Goal: Task Accomplishment & Management: Use online tool/utility

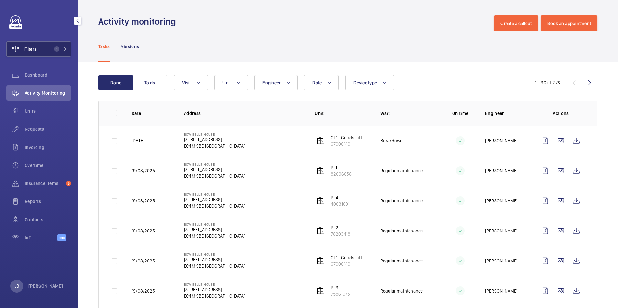
click at [32, 51] on span "Filters" at bounding box center [30, 49] width 12 height 6
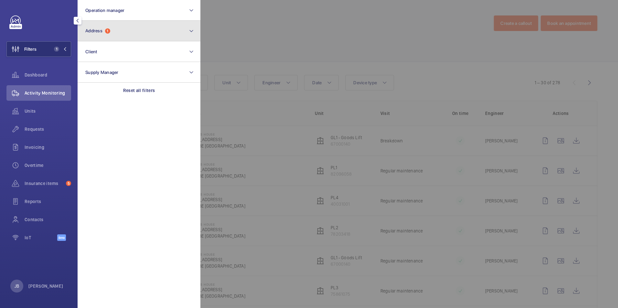
click at [128, 36] on button "Address 1" at bounding box center [139, 31] width 123 height 21
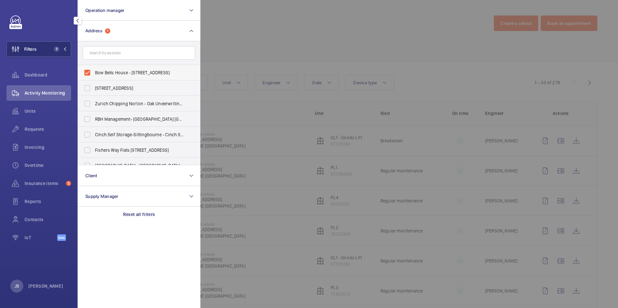
click at [86, 71] on label "Bow Bells House - [STREET_ADDRESS]" at bounding box center [134, 73] width 113 height 16
click at [86, 71] on input "Bow Bells House - [STREET_ADDRESS]" at bounding box center [87, 72] width 13 height 13
checkbox input "false"
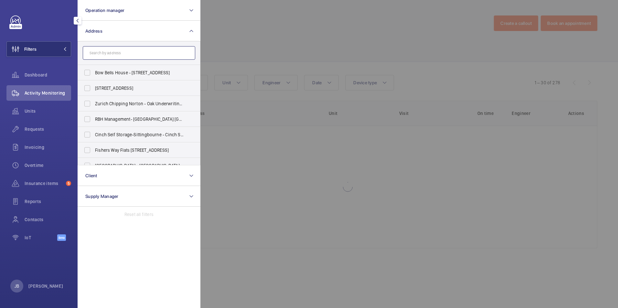
drag, startPoint x: 163, startPoint y: 53, endPoint x: 174, endPoint y: 50, distance: 11.4
click at [163, 53] on input "text" at bounding box center [139, 53] width 113 height 14
click at [237, 41] on div at bounding box center [509, 154] width 618 height 308
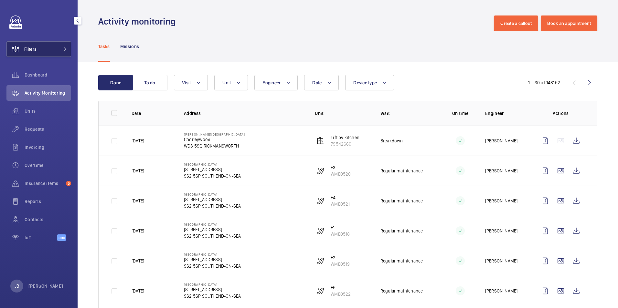
click at [42, 42] on button "Filters" at bounding box center [38, 49] width 65 height 16
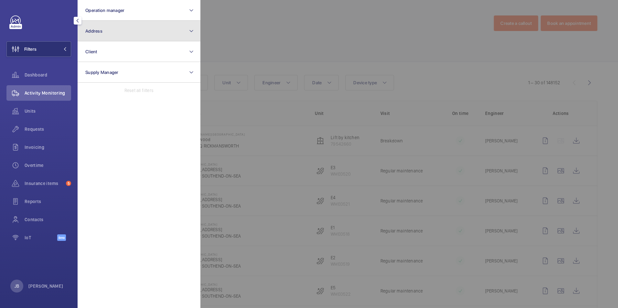
click at [116, 31] on button "Address" at bounding box center [139, 31] width 123 height 21
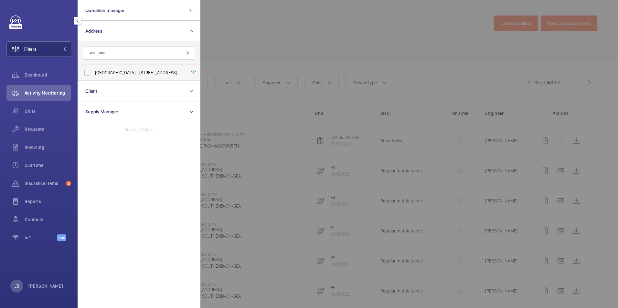
type input "W10 5BN"
click at [86, 74] on label "[GEOGRAPHIC_DATA] - [STREET_ADDRESS]" at bounding box center [134, 73] width 113 height 16
click at [86, 74] on input "[GEOGRAPHIC_DATA] - [STREET_ADDRESS]" at bounding box center [87, 72] width 13 height 13
checkbox input "true"
click at [239, 41] on div at bounding box center [509, 154] width 618 height 308
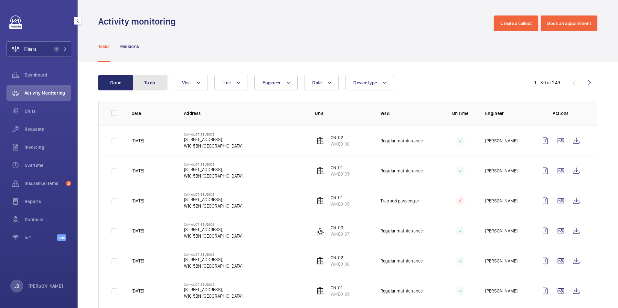
click at [156, 81] on button "To do" at bounding box center [150, 83] width 35 height 16
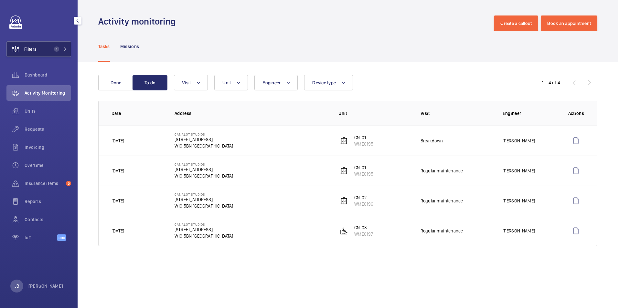
click at [40, 43] on button "Filters 1" at bounding box center [38, 49] width 65 height 16
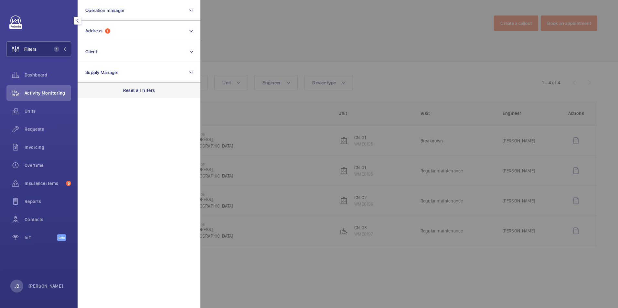
click at [138, 88] on p "Reset all filters" at bounding box center [139, 90] width 32 height 6
click at [277, 29] on div at bounding box center [509, 154] width 618 height 308
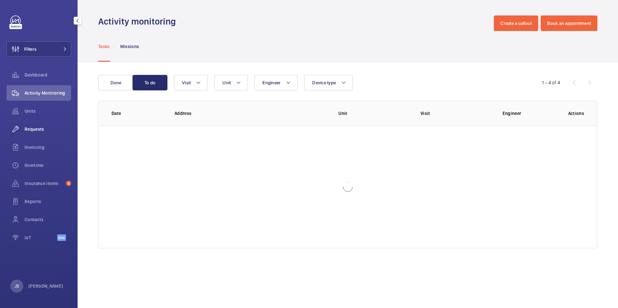
click at [33, 129] on span "Requests" at bounding box center [48, 129] width 47 height 6
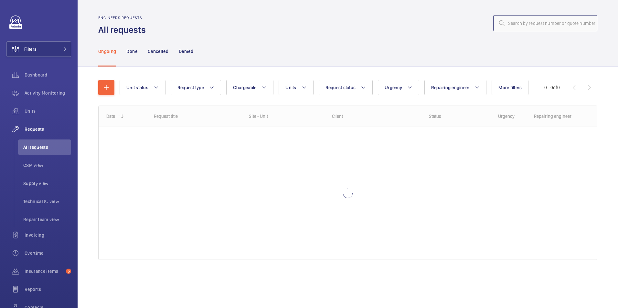
click at [521, 30] on input "text" at bounding box center [545, 23] width 104 height 16
paste input "R25-11405"
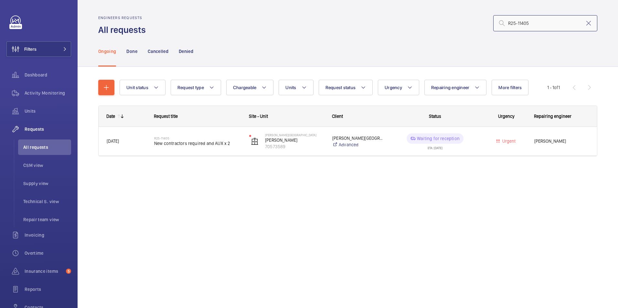
type input "R25-11405"
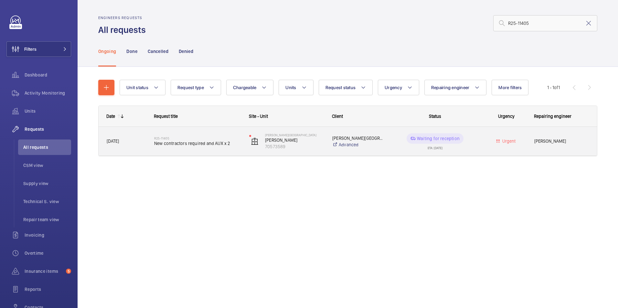
click at [434, 141] on p "Waiting for reception" at bounding box center [438, 138] width 43 height 6
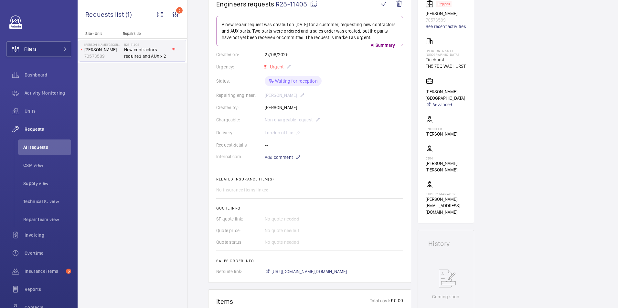
scroll to position [265, 0]
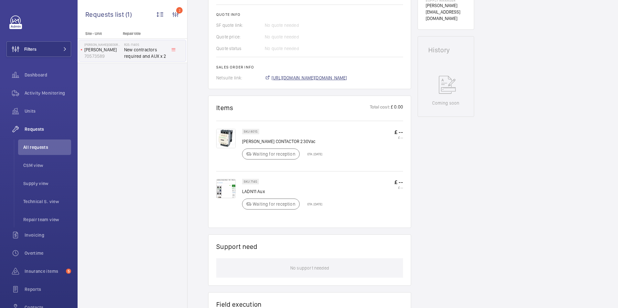
click at [336, 77] on span "[URL][DOMAIN_NAME][DOMAIN_NAME]" at bounding box center [310, 78] width 76 height 6
click at [225, 136] on img at bounding box center [225, 138] width 19 height 19
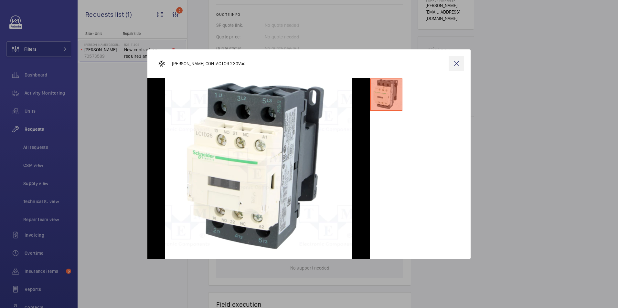
click at [457, 60] on wm-front-icon-button at bounding box center [457, 64] width 16 height 16
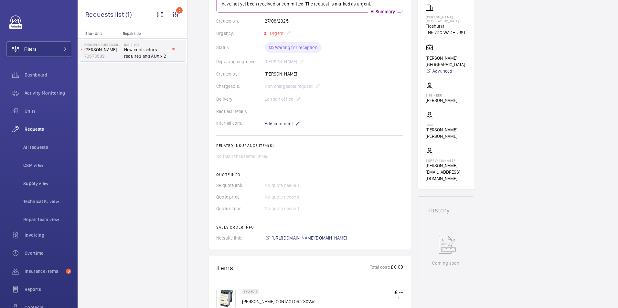
scroll to position [103, 0]
click at [295, 242] on span "[URL][DOMAIN_NAME][DOMAIN_NAME]" at bounding box center [310, 239] width 76 height 6
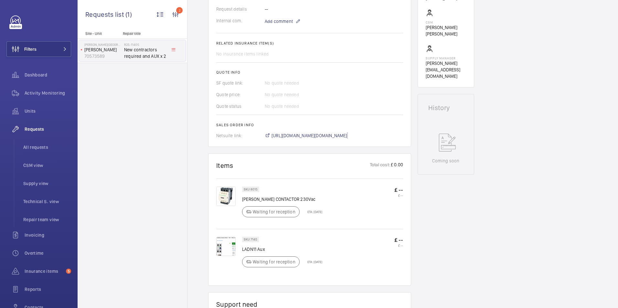
scroll to position [297, 0]
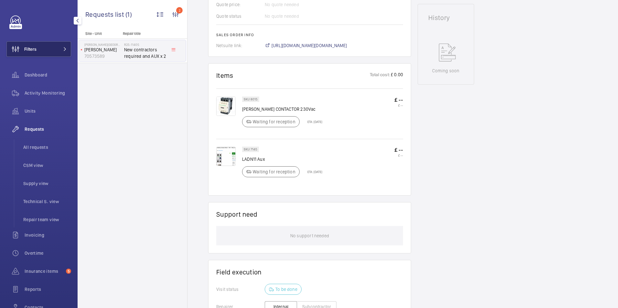
click at [35, 47] on span "Filters" at bounding box center [30, 49] width 12 height 6
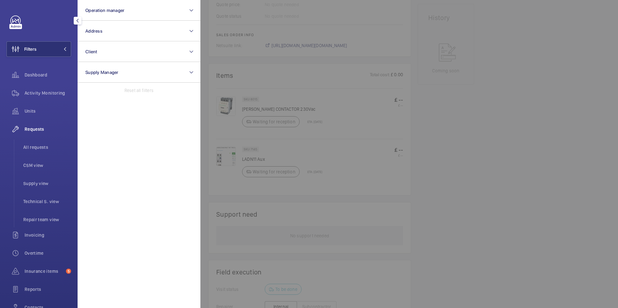
click at [33, 131] on span "Requests" at bounding box center [48, 129] width 47 height 6
click at [447, 115] on div at bounding box center [509, 154] width 618 height 308
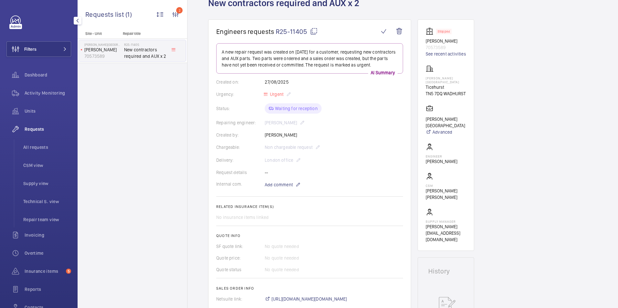
scroll to position [0, 0]
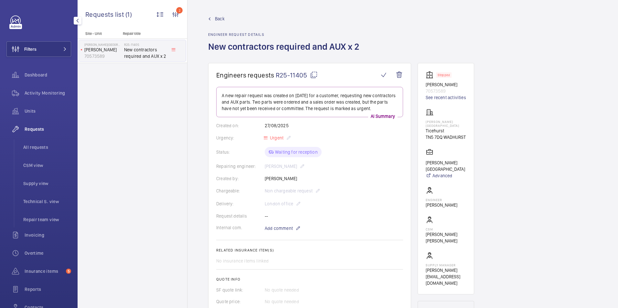
click at [214, 21] on link "Back" at bounding box center [285, 19] width 155 height 6
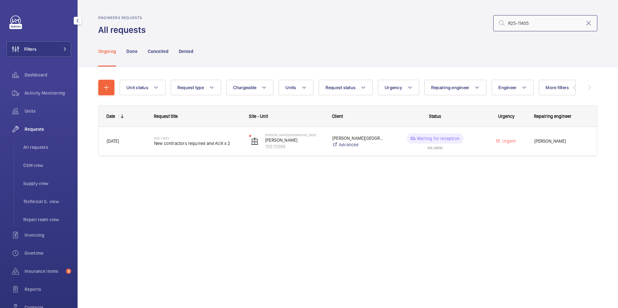
click at [537, 20] on input "R25-11405" at bounding box center [545, 23] width 104 height 16
drag, startPoint x: 526, startPoint y: 23, endPoint x: 463, endPoint y: 29, distance: 63.6
click at [519, 25] on input "R25-11405" at bounding box center [545, 23] width 104 height 16
click at [448, 29] on div "R25-11405" at bounding box center [374, 24] width 448 height 16
drag, startPoint x: 502, startPoint y: 22, endPoint x: 484, endPoint y: 23, distance: 18.8
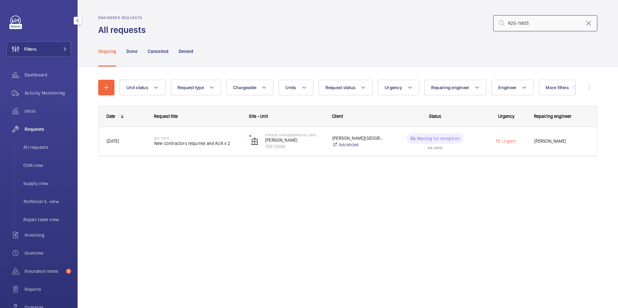
click at [484, 23] on div "R25-11405" at bounding box center [374, 24] width 448 height 16
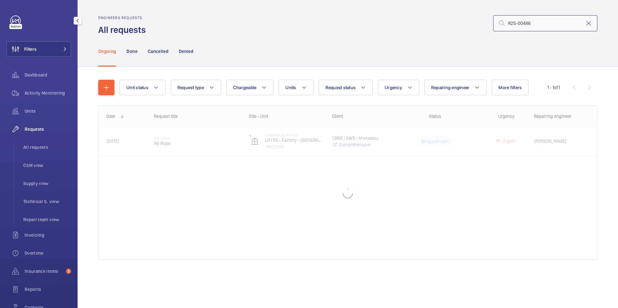
type input "R25-00486"
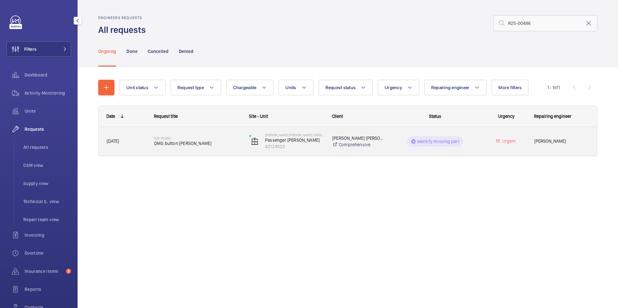
click at [433, 146] on div "Identify missing part" at bounding box center [435, 141] width 57 height 10
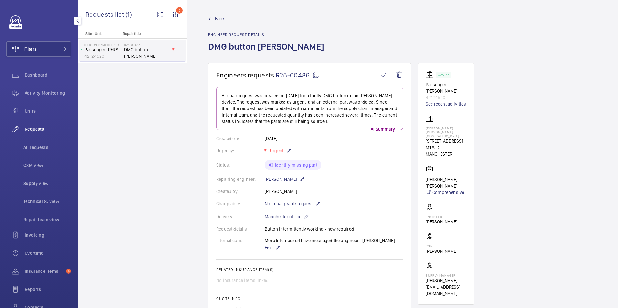
click at [223, 18] on span "Back" at bounding box center [220, 19] width 10 height 6
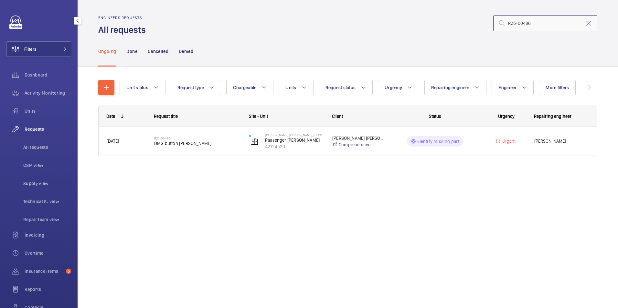
click at [535, 19] on input "R25-00486" at bounding box center [545, 23] width 104 height 16
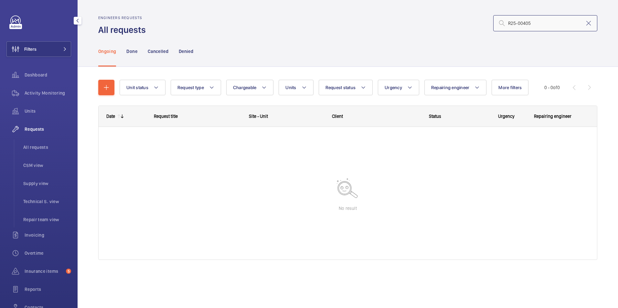
click at [522, 25] on input "R25-00405" at bounding box center [545, 23] width 104 height 16
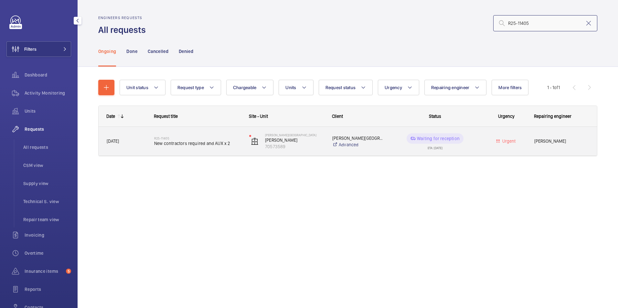
type input "R25-11405"
click at [442, 142] on p "Waiting for reception" at bounding box center [438, 138] width 43 height 6
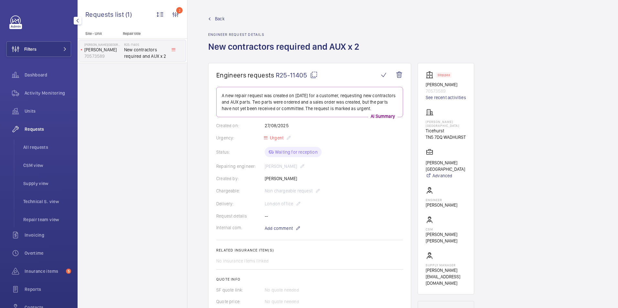
click at [219, 18] on span "Back" at bounding box center [220, 19] width 10 height 6
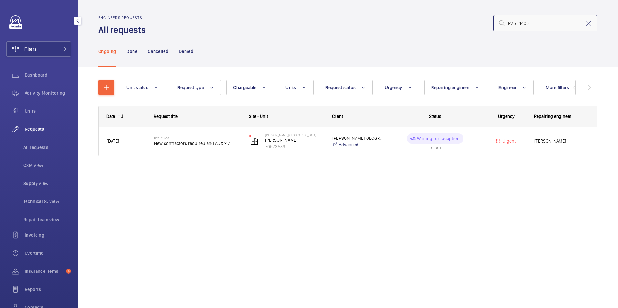
click at [532, 23] on input "R25-11405" at bounding box center [545, 23] width 104 height 16
drag, startPoint x: 527, startPoint y: 24, endPoint x: 494, endPoint y: 25, distance: 32.7
click at [494, 25] on input "R25-11405" at bounding box center [545, 23] width 104 height 16
type input "R25-10539"
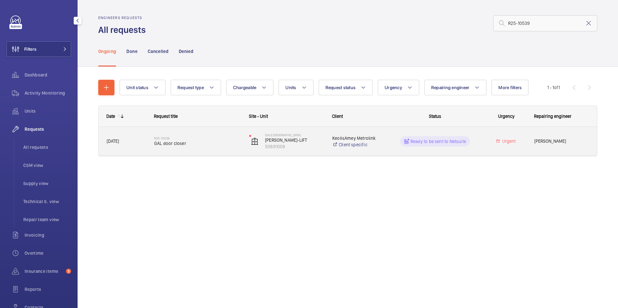
click at [442, 145] on div "Ready to be sent to Netsuite" at bounding box center [435, 141] width 70 height 10
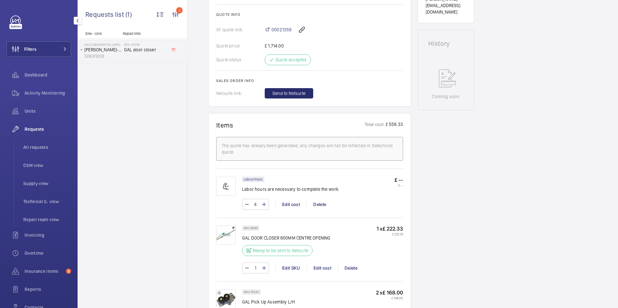
scroll to position [226, 0]
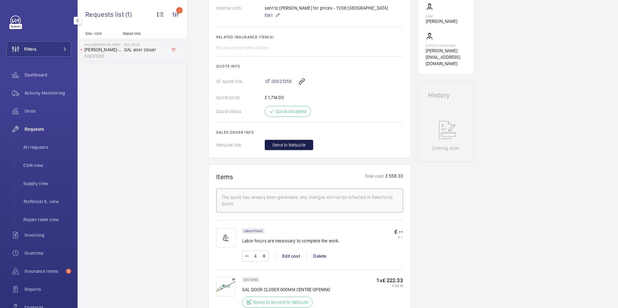
click at [289, 145] on span "Send to Netsuite" at bounding box center [289, 145] width 33 height 6
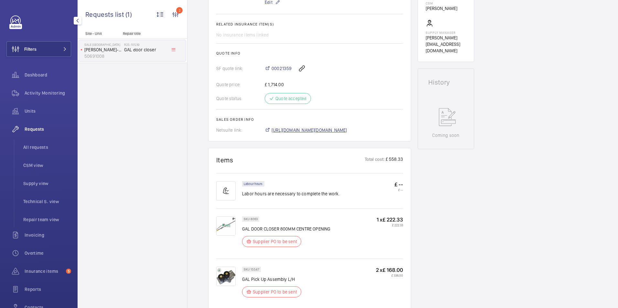
scroll to position [246, 0]
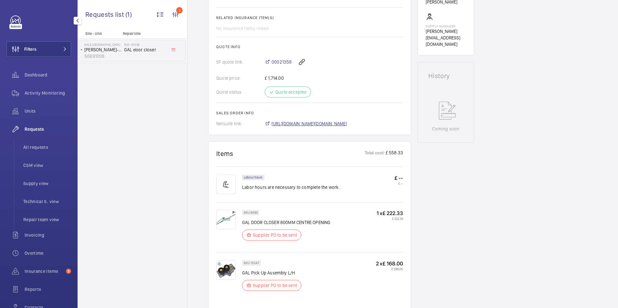
click at [347, 127] on span "[URL][DOMAIN_NAME][DOMAIN_NAME]" at bounding box center [310, 124] width 76 height 6
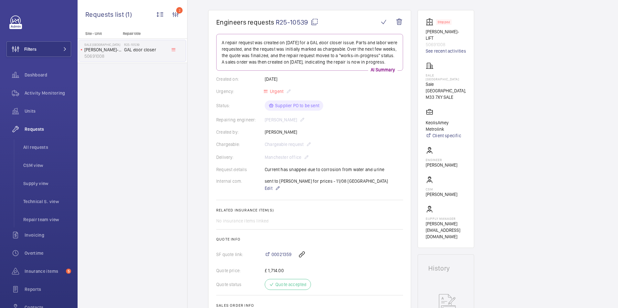
scroll to position [52, 0]
drag, startPoint x: 425, startPoint y: 107, endPoint x: 439, endPoint y: 108, distance: 14.2
click at [439, 108] on wm-front-card "Stopped [PERSON_NAME]-LIFT 50691008 See recent activities Sale Railway Station …" at bounding box center [446, 130] width 57 height 238
drag, startPoint x: 439, startPoint y: 108, endPoint x: 427, endPoint y: 70, distance: 39.4
click at [428, 75] on p "Sale [GEOGRAPHIC_DATA]" at bounding box center [446, 79] width 40 height 8
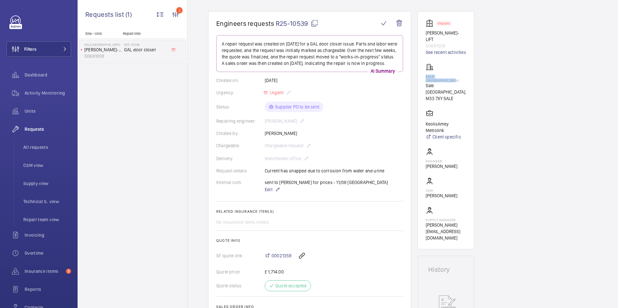
drag, startPoint x: 426, startPoint y: 70, endPoint x: 465, endPoint y: 69, distance: 39.5
click at [465, 75] on p "Sale [GEOGRAPHIC_DATA]" at bounding box center [446, 79] width 40 height 8
copy p "Sale [GEOGRAPHIC_DATA]"
drag, startPoint x: 276, startPoint y: 22, endPoint x: 308, endPoint y: 20, distance: 32.4
click at [308, 20] on span "R25-10539" at bounding box center [297, 23] width 43 height 8
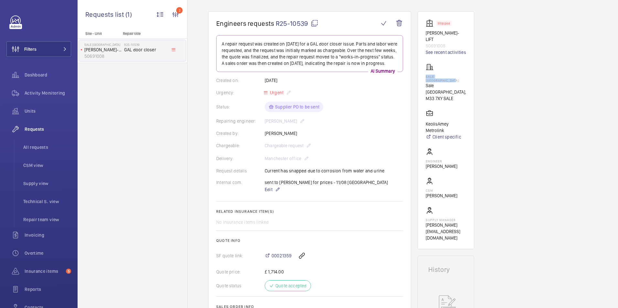
copy span "R25-10539"
click at [307, 163] on div "Delivery: Manchester office" at bounding box center [309, 159] width 187 height 8
click at [274, 194] on p "Edit" at bounding box center [327, 190] width 124 height 8
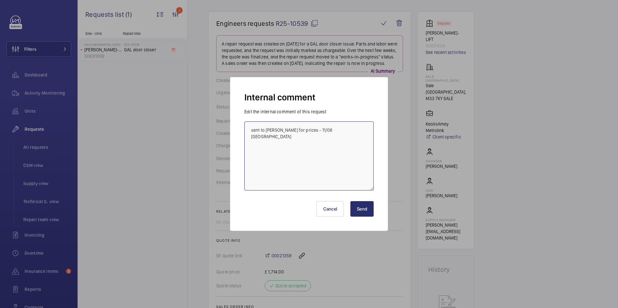
drag, startPoint x: 333, startPoint y: 131, endPoint x: 248, endPoint y: 130, distance: 85.4
click at [248, 130] on textarea "sent to [PERSON_NAME] for prices - 11/08 [GEOGRAPHIC_DATA]" at bounding box center [308, 156] width 129 height 69
click at [254, 126] on textarea "parts on order awaiting ETA" at bounding box center [308, 156] width 129 height 69
type textarea "Parts on order awaiting ETA"
click at [371, 210] on button "Send" at bounding box center [361, 209] width 23 height 16
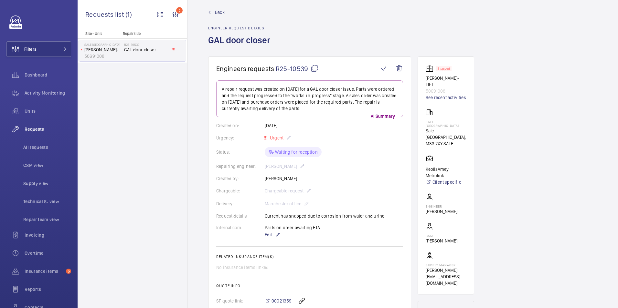
scroll to position [0, 0]
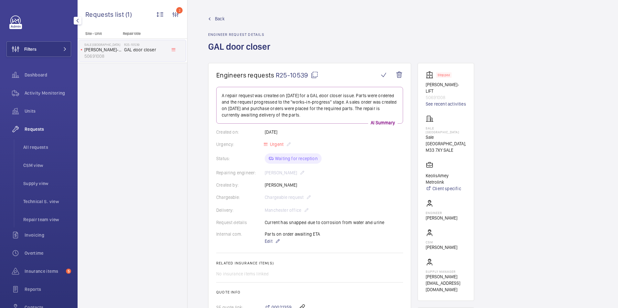
click at [40, 127] on span "Requests" at bounding box center [48, 129] width 47 height 6
click at [214, 17] on link "Back" at bounding box center [241, 19] width 66 height 6
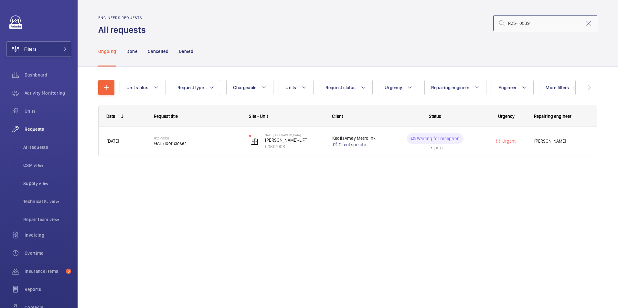
click at [540, 21] on input "R25-10539" at bounding box center [545, 23] width 104 height 16
drag, startPoint x: 531, startPoint y: 22, endPoint x: 499, endPoint y: 24, distance: 32.0
click at [499, 24] on div "R25-10539" at bounding box center [545, 23] width 104 height 16
paste input "1391"
type input "R25-11391"
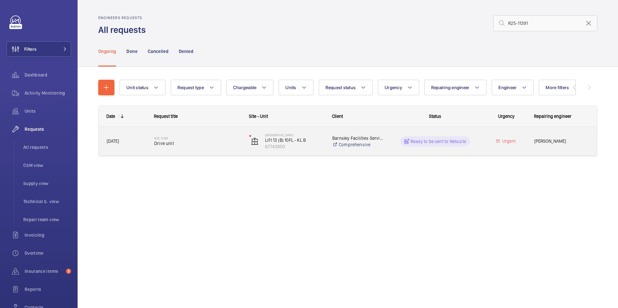
click at [430, 139] on p "Ready to be sent to Netsuite" at bounding box center [439, 141] width 56 height 6
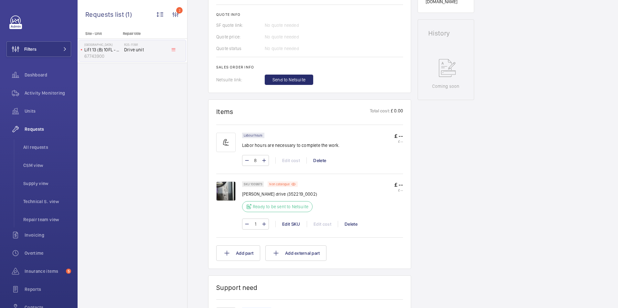
scroll to position [259, 0]
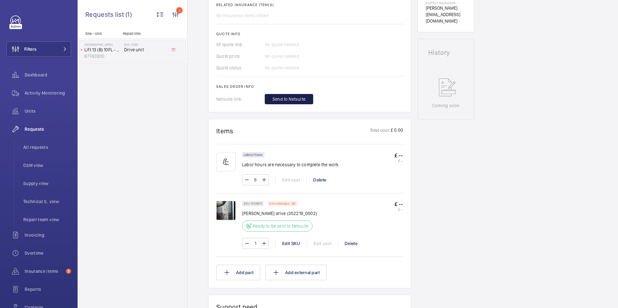
click at [299, 98] on span "Send to Netsuite" at bounding box center [289, 99] width 33 height 6
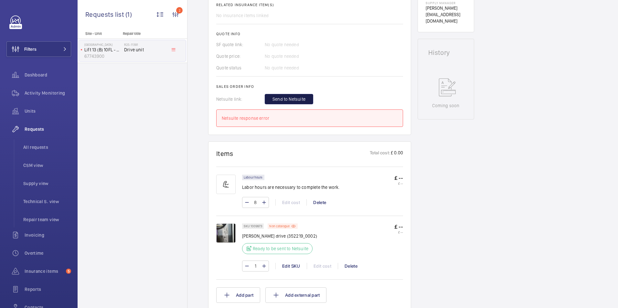
click at [299, 98] on span "Send to Netsuite" at bounding box center [289, 99] width 33 height 6
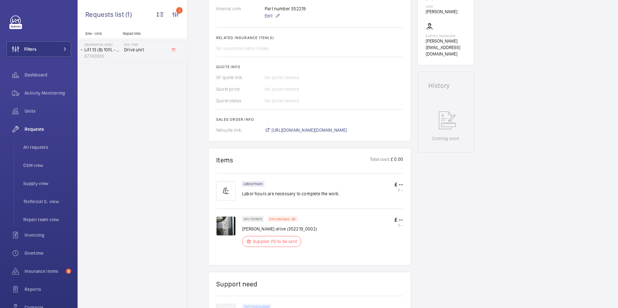
scroll to position [226, 0]
click at [334, 129] on span "[URL][DOMAIN_NAME][DOMAIN_NAME]" at bounding box center [310, 129] width 76 height 6
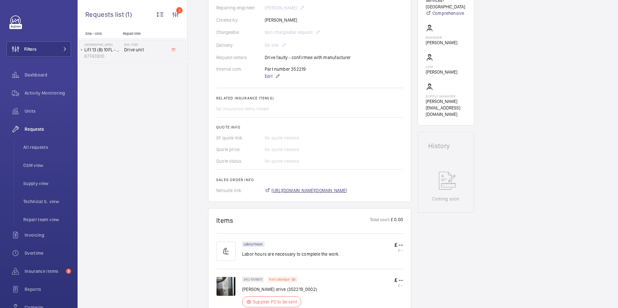
scroll to position [259, 0]
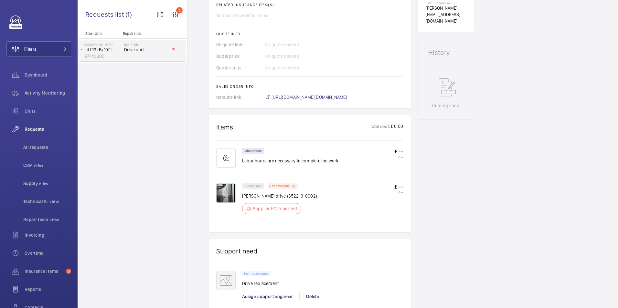
click at [227, 192] on img at bounding box center [225, 193] width 19 height 19
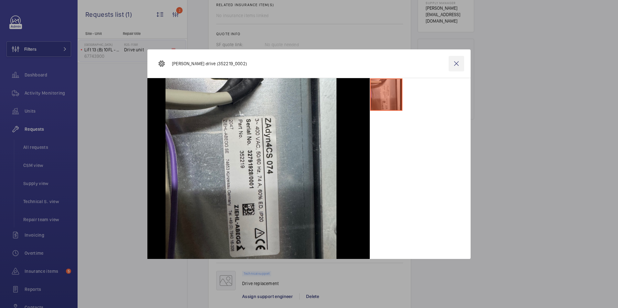
click at [457, 66] on wm-front-icon-button at bounding box center [457, 64] width 16 height 16
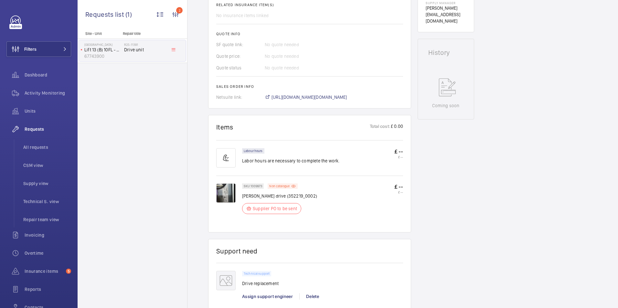
click at [225, 196] on img at bounding box center [225, 193] width 19 height 19
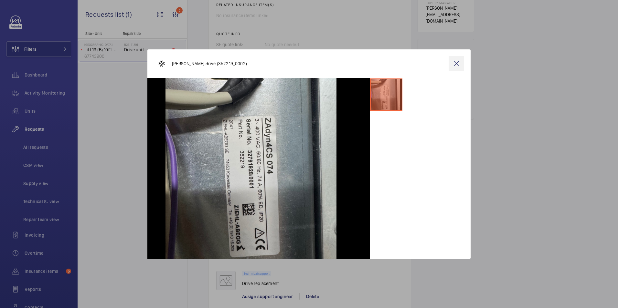
click at [459, 66] on wm-front-icon-button at bounding box center [457, 64] width 16 height 16
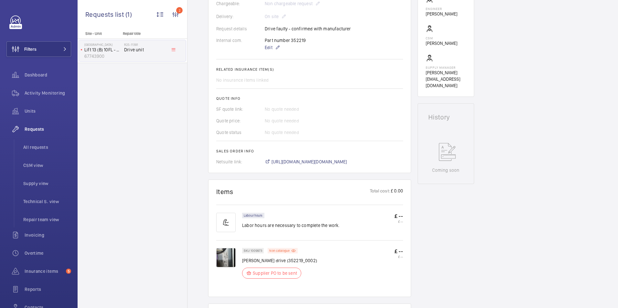
scroll to position [32, 0]
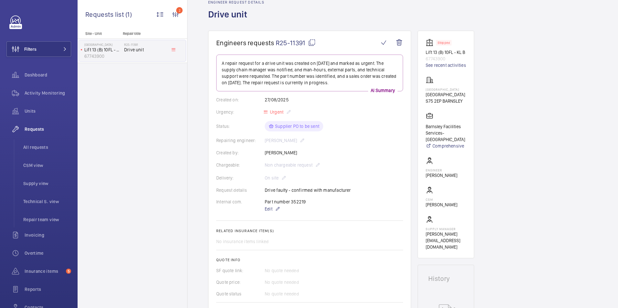
drag, startPoint x: 274, startPoint y: 39, endPoint x: 305, endPoint y: 39, distance: 31.0
click at [305, 39] on h1 "Engineers requests R25-11391" at bounding box center [297, 43] width 163 height 8
copy h1 "R25-11391"
drag, startPoint x: 426, startPoint y: 93, endPoint x: 460, endPoint y: 94, distance: 33.7
click at [460, 94] on p "[GEOGRAPHIC_DATA]" at bounding box center [445, 95] width 39 height 6
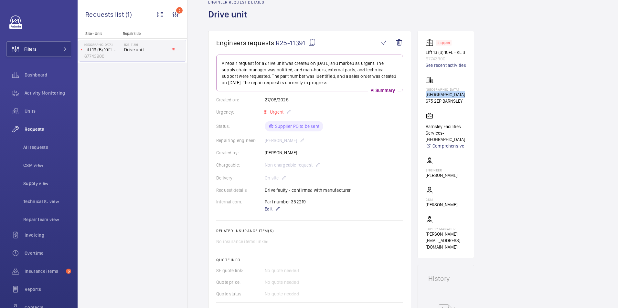
copy p "[GEOGRAPHIC_DATA]"
drag, startPoint x: 310, startPoint y: 203, endPoint x: 290, endPoint y: 203, distance: 19.4
click at [290, 203] on div "Part number 352219 Edit" at bounding box center [289, 206] width 48 height 14
copy p "352219"
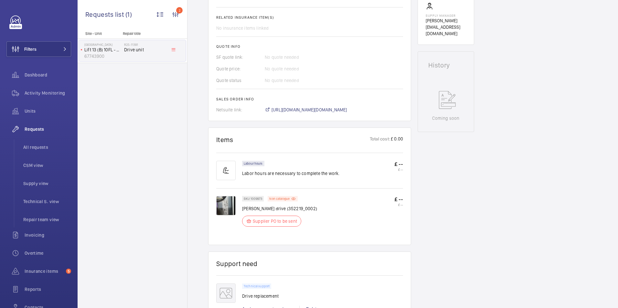
scroll to position [291, 0]
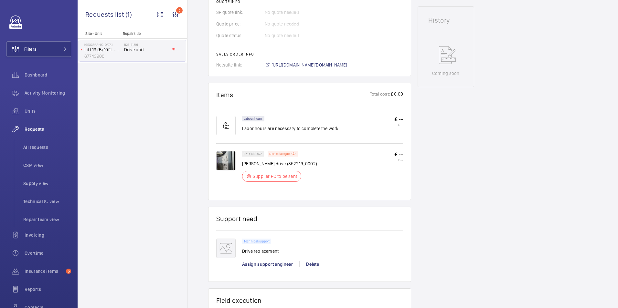
click at [225, 160] on img at bounding box center [225, 160] width 19 height 19
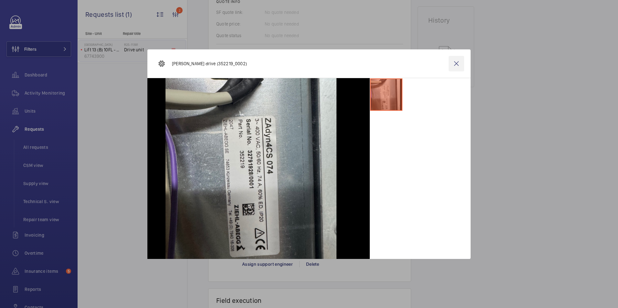
click at [457, 62] on wm-front-icon-button at bounding box center [457, 64] width 16 height 16
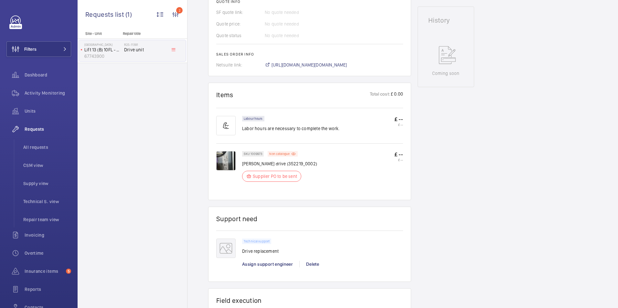
scroll to position [129, 0]
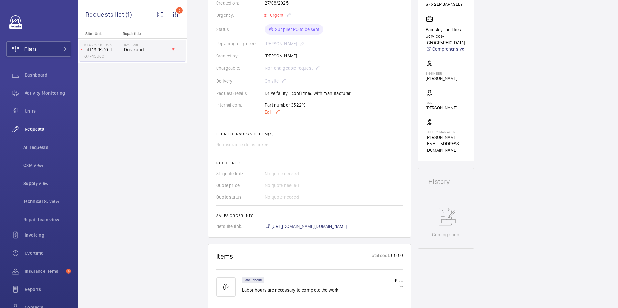
click at [267, 113] on span "Edit" at bounding box center [269, 112] width 8 height 6
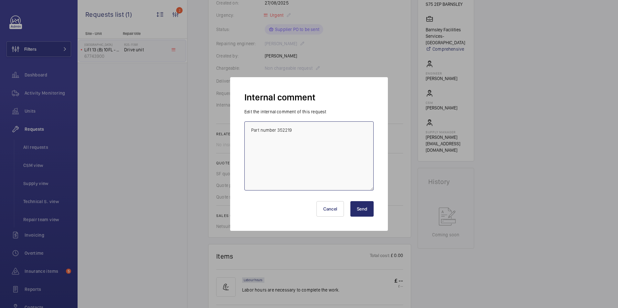
click at [305, 130] on textarea "Part number 352219" at bounding box center [308, 156] width 129 height 69
type textarea "Part number 352219 - messaged supplier for price"
click at [358, 211] on button "Send" at bounding box center [361, 209] width 23 height 16
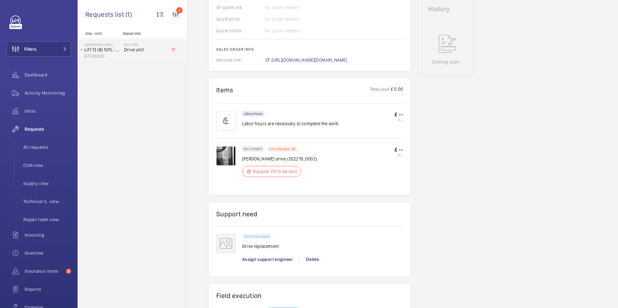
scroll to position [223, 0]
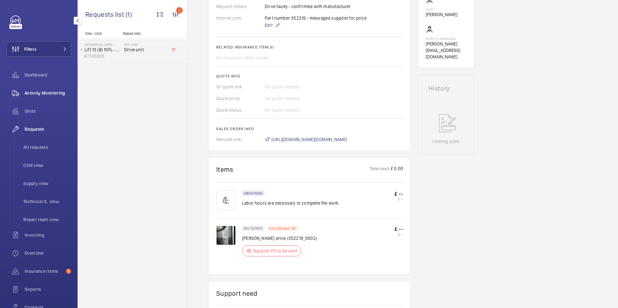
click at [44, 94] on span "Activity Monitoring" at bounding box center [48, 93] width 47 height 6
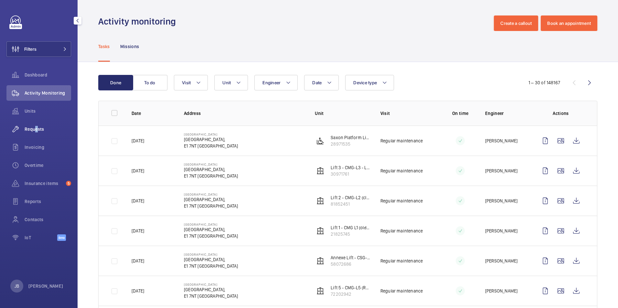
click at [34, 132] on span "Requests" at bounding box center [48, 129] width 47 height 6
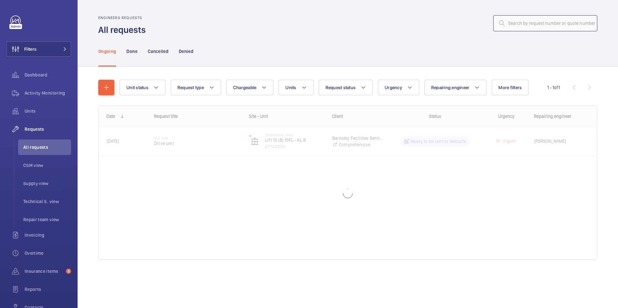
click at [527, 25] on input "text" at bounding box center [545, 23] width 104 height 16
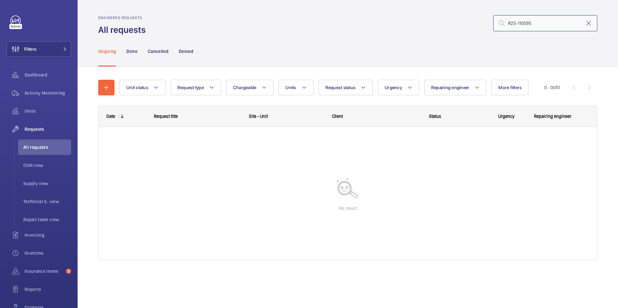
click at [526, 25] on input "R25-110095" at bounding box center [545, 23] width 104 height 16
type input "R25-11095"
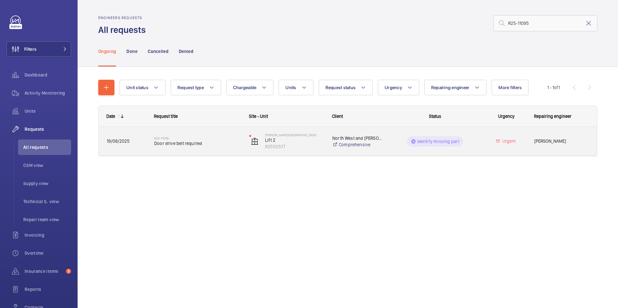
click at [427, 143] on p "Identify missing part" at bounding box center [438, 141] width 42 height 6
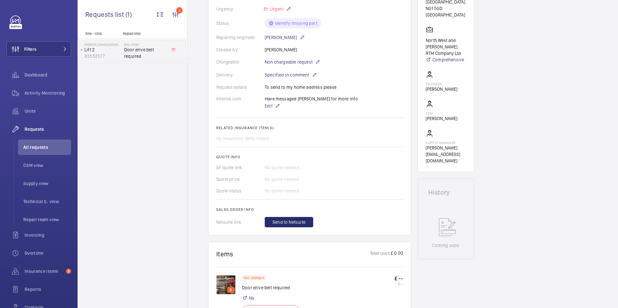
scroll to position [129, 0]
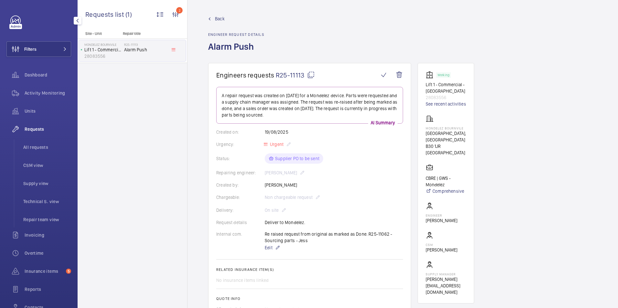
click at [36, 128] on span "Requests" at bounding box center [48, 129] width 47 height 6
click at [35, 130] on span "Requests" at bounding box center [48, 129] width 47 height 6
click at [46, 49] on button "Filters" at bounding box center [38, 49] width 65 height 16
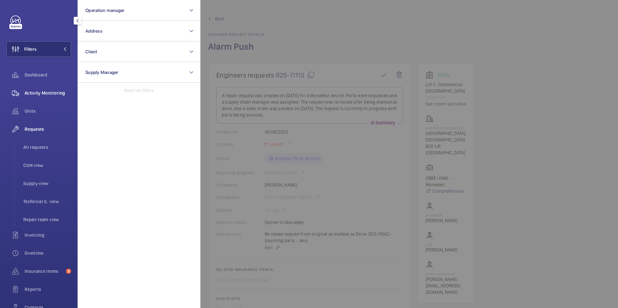
click at [38, 92] on span "Activity Monitoring" at bounding box center [48, 93] width 47 height 6
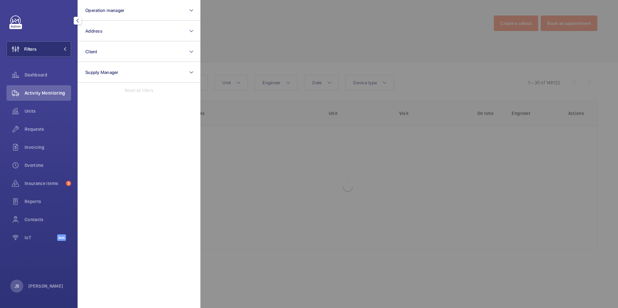
click at [294, 30] on div at bounding box center [509, 154] width 618 height 308
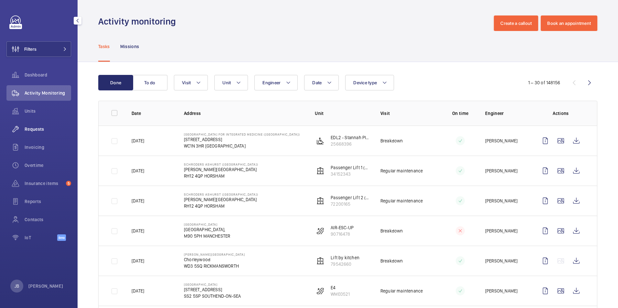
click at [34, 127] on span "Requests" at bounding box center [48, 129] width 47 height 6
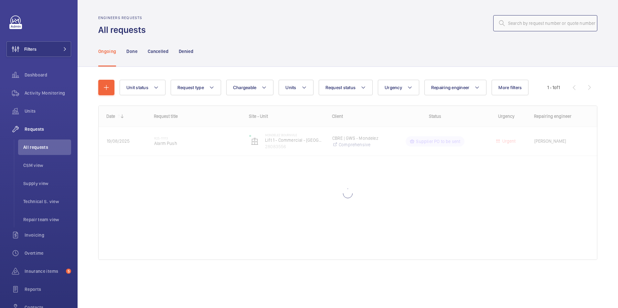
click at [552, 25] on input "text" at bounding box center [545, 23] width 104 height 16
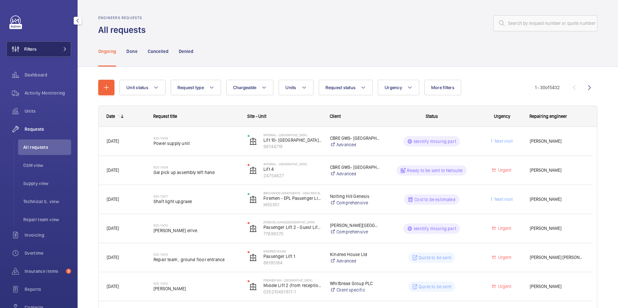
click at [31, 52] on span "Filters" at bounding box center [30, 49] width 12 height 6
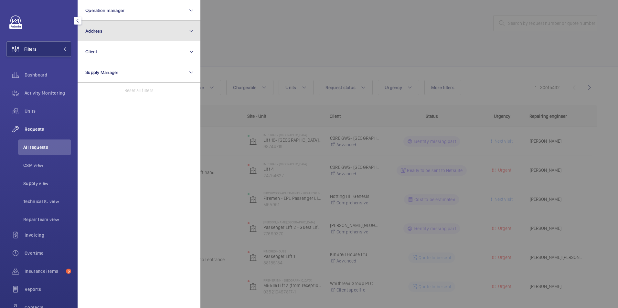
click at [113, 40] on button "Address" at bounding box center [139, 31] width 123 height 21
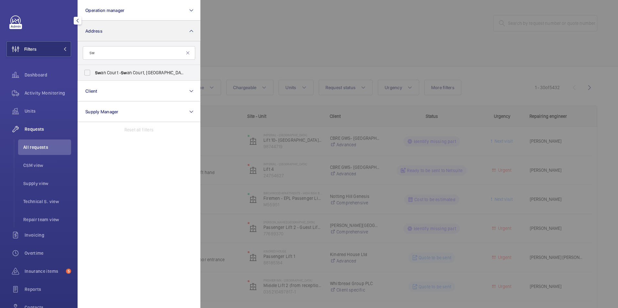
type input "S"
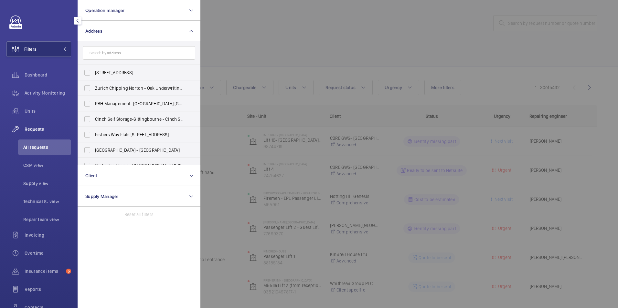
drag, startPoint x: 406, startPoint y: 39, endPoint x: 425, endPoint y: 39, distance: 18.1
click at [412, 39] on div at bounding box center [509, 154] width 618 height 308
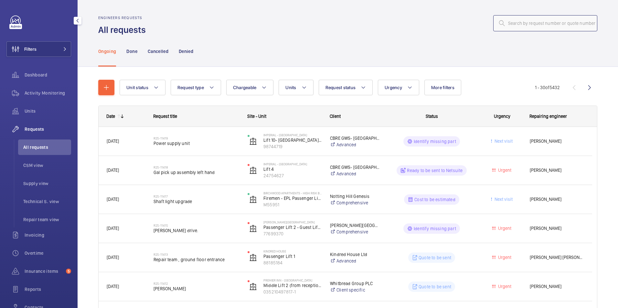
click at [539, 23] on input "text" at bounding box center [545, 23] width 104 height 16
type input "R25-11271"
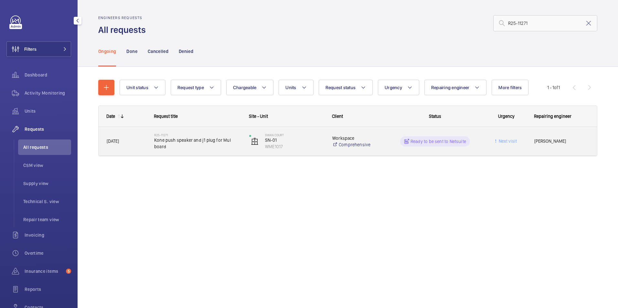
click at [437, 139] on p "Ready to be sent to Netsuite" at bounding box center [439, 141] width 56 height 6
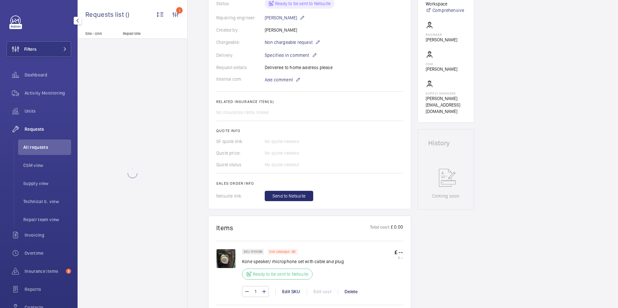
scroll to position [323, 0]
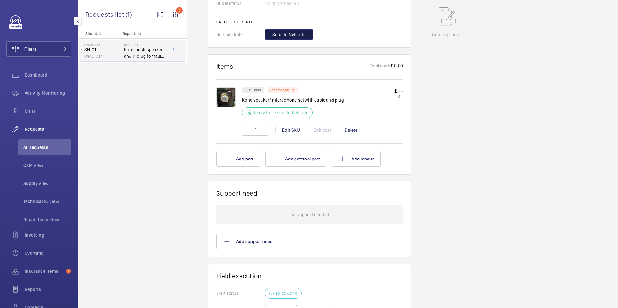
click at [296, 34] on span "Send to Netsuite" at bounding box center [289, 34] width 33 height 6
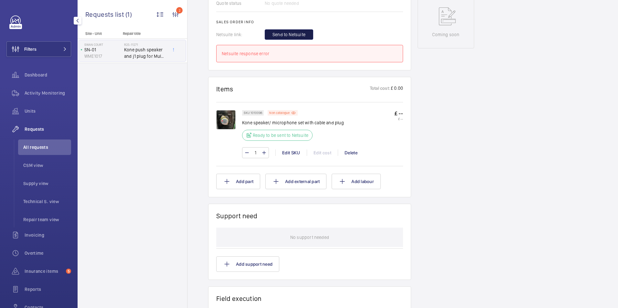
click at [284, 36] on span "Send to Netsuite" at bounding box center [289, 34] width 33 height 6
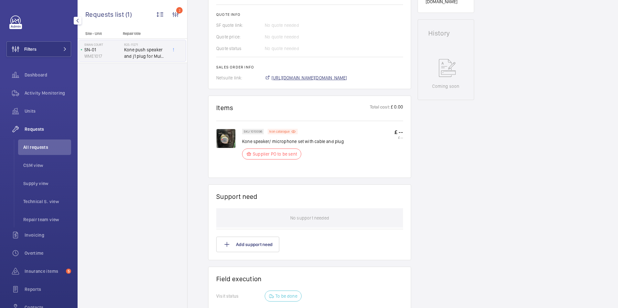
scroll to position [278, 0]
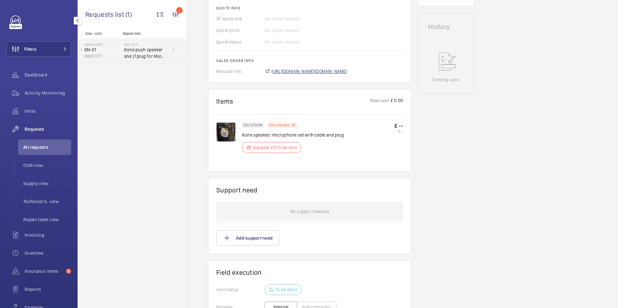
click at [341, 70] on span "https://6461500.app.netsuite.com/app/accounting/transactions/salesord.nl?id=295…" at bounding box center [310, 71] width 76 height 6
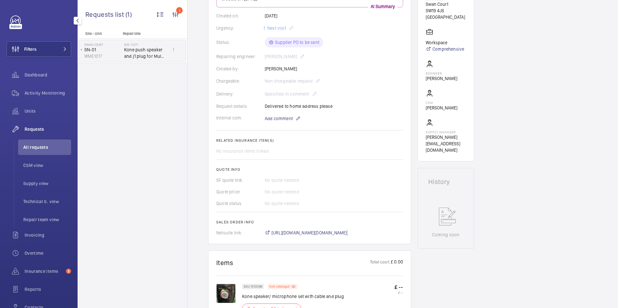
scroll to position [0, 0]
